Goal: Entertainment & Leisure: Consume media (video, audio)

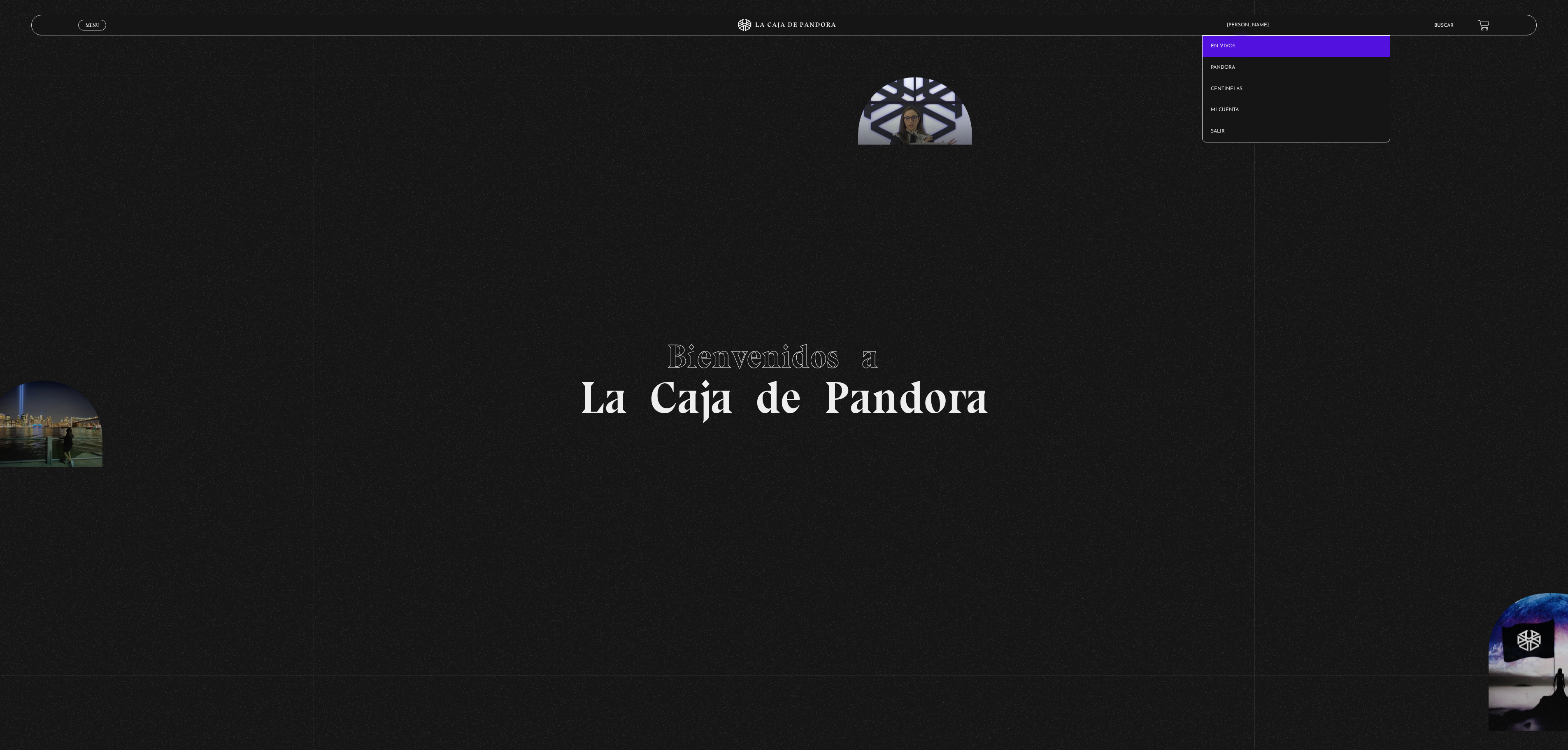
click at [1243, 46] on link "En vivos" at bounding box center [1297, 46] width 187 height 21
